Goal: Obtain resource: Obtain resource

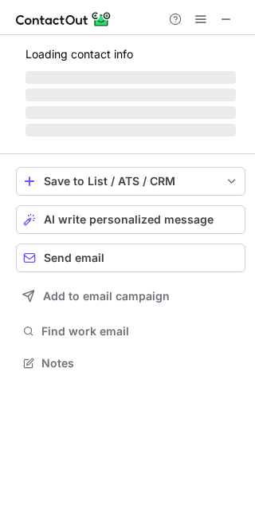
scroll to position [387, 255]
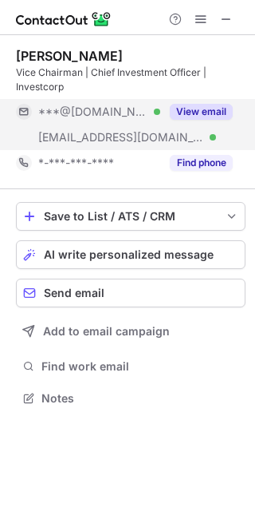
click at [207, 109] on button "View email" at bounding box center [201, 112] width 63 height 16
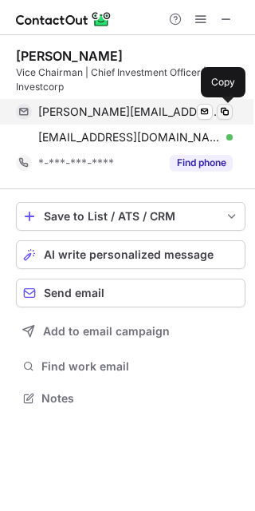
click at [231, 113] on button at bounding box center [225, 112] width 16 height 16
click at [230, 110] on span at bounding box center [225, 111] width 13 height 13
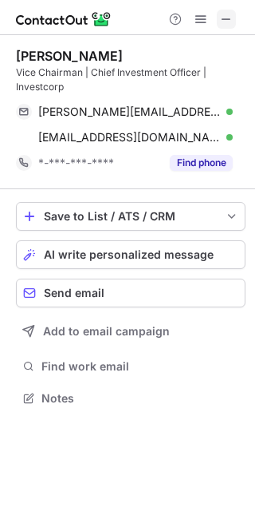
click at [229, 21] on span at bounding box center [226, 19] width 13 height 13
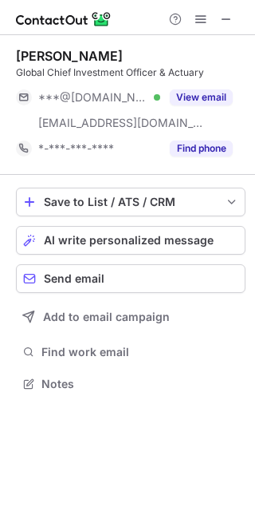
scroll to position [373, 255]
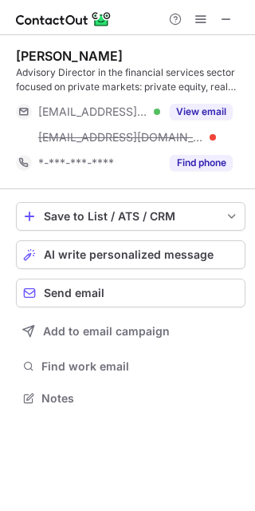
scroll to position [387, 255]
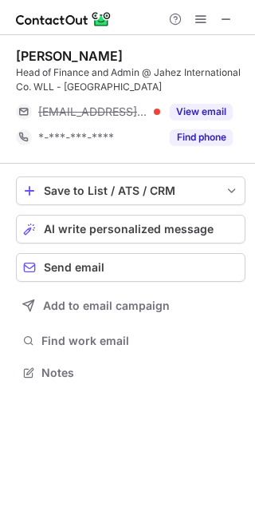
scroll to position [361, 255]
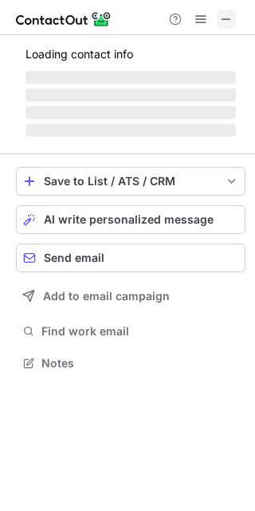
scroll to position [347, 255]
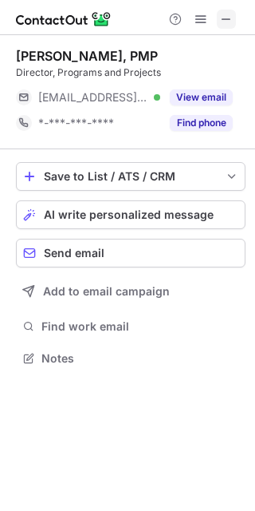
click at [231, 13] on span at bounding box center [226, 19] width 13 height 13
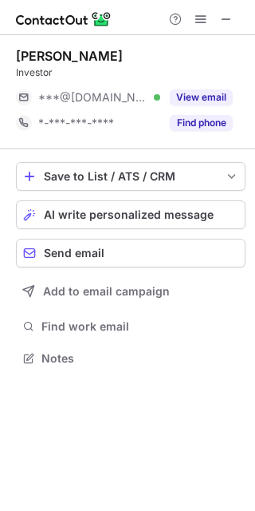
scroll to position [347, 255]
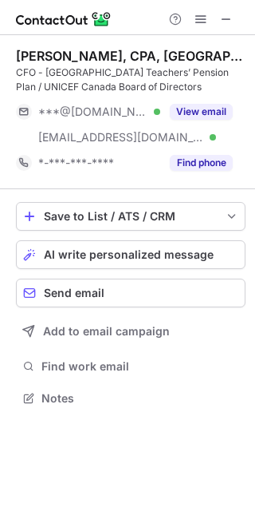
scroll to position [387, 255]
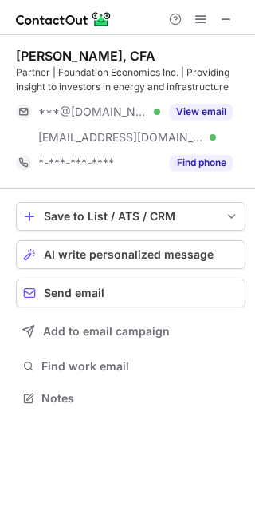
scroll to position [387, 255]
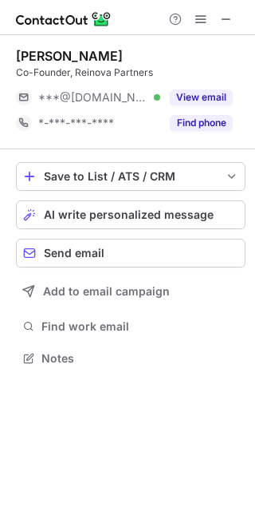
scroll to position [347, 255]
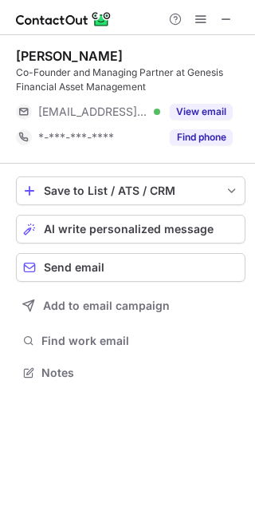
scroll to position [361, 255]
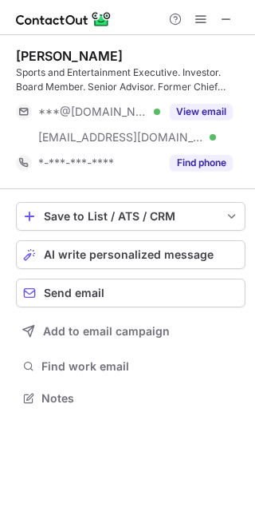
scroll to position [387, 255]
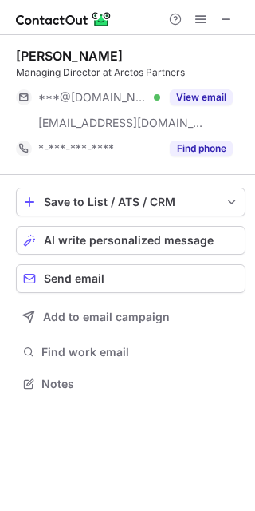
scroll to position [373, 255]
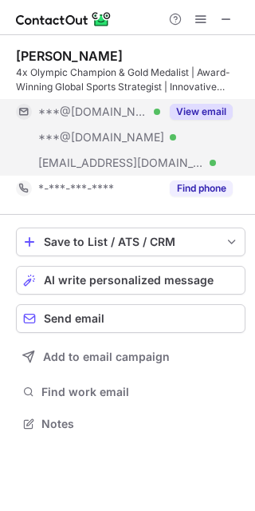
scroll to position [413, 255]
click at [199, 113] on button "View email" at bounding box center [201, 112] width 63 height 16
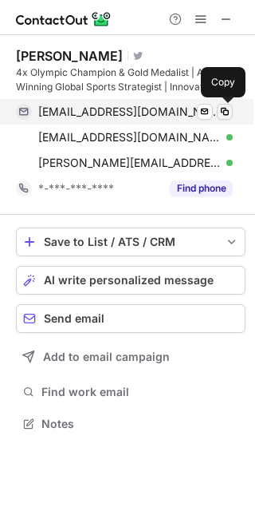
click at [226, 111] on span at bounding box center [225, 111] width 13 height 13
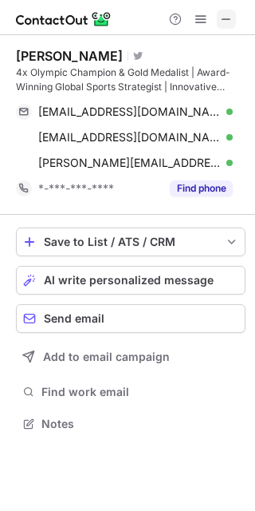
click at [231, 13] on span at bounding box center [226, 19] width 13 height 13
